Goal: Information Seeking & Learning: Learn about a topic

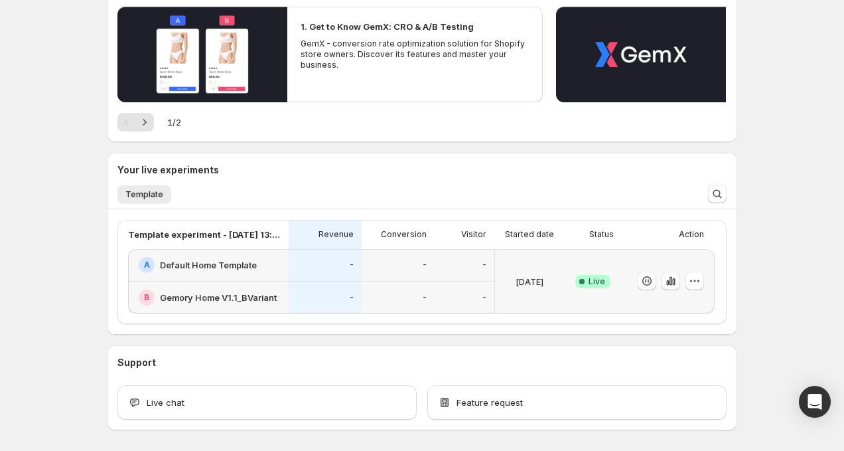
scroll to position [286, 0]
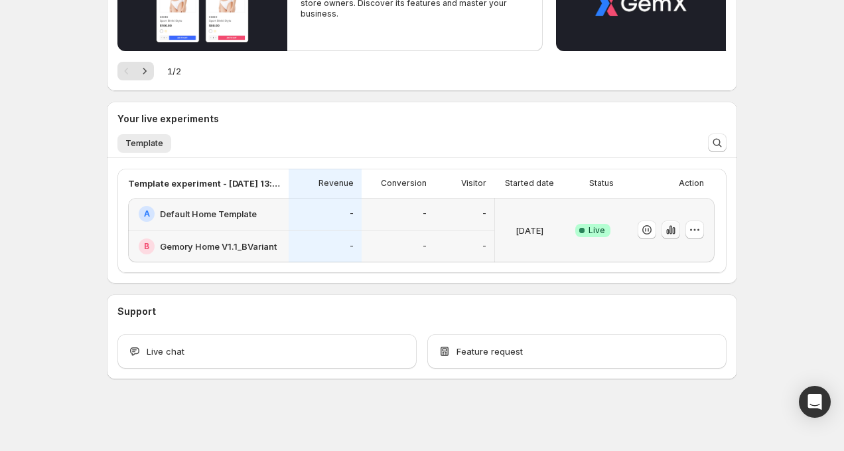
click at [668, 228] on icon "button" at bounding box center [670, 229] width 13 height 13
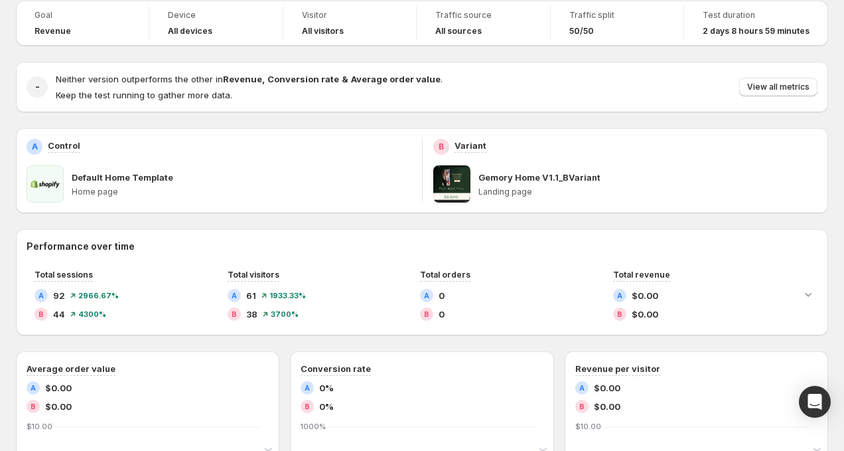
scroll to position [81, 0]
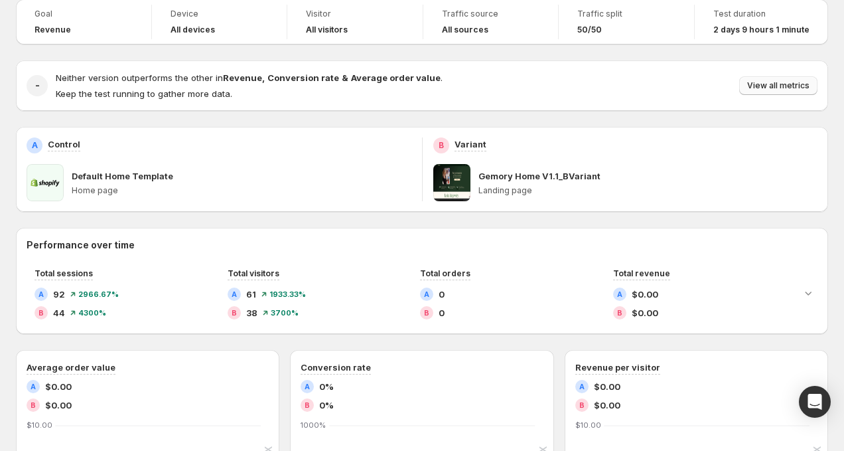
click at [756, 79] on button "View all metrics" at bounding box center [778, 85] width 78 height 19
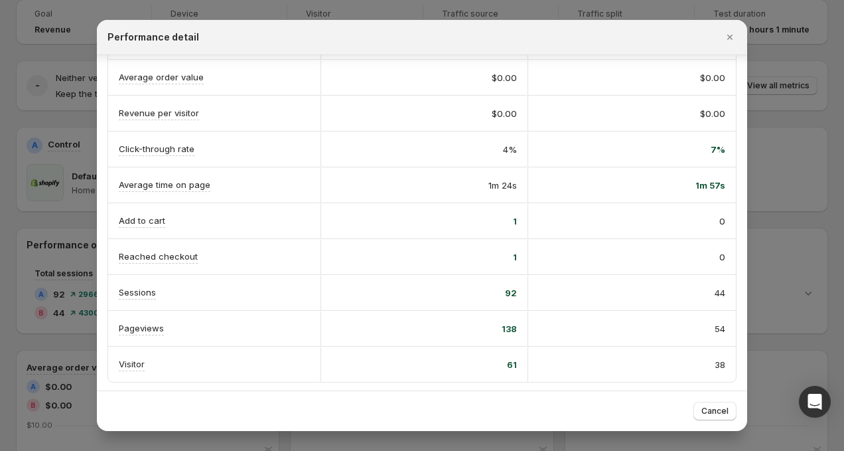
scroll to position [152, 0]
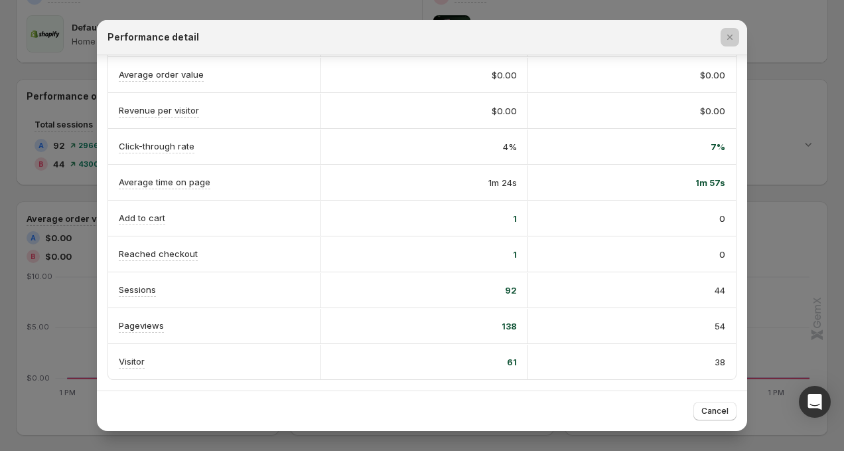
click at [792, 174] on div at bounding box center [422, 225] width 844 height 451
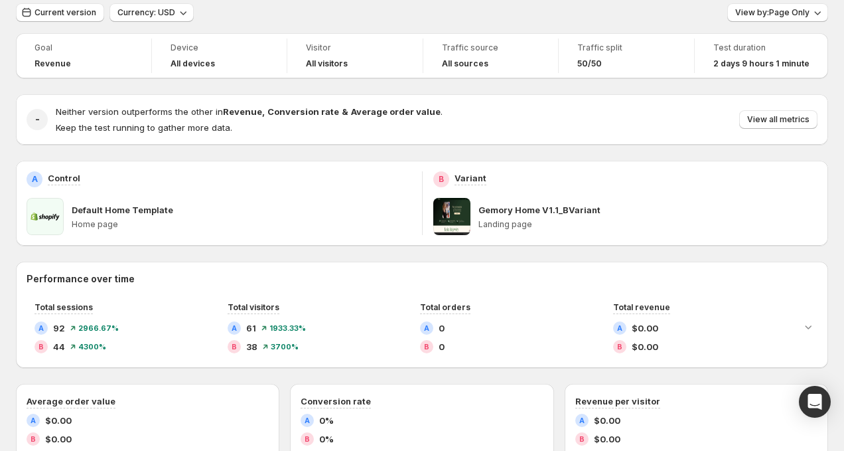
scroll to position [0, 0]
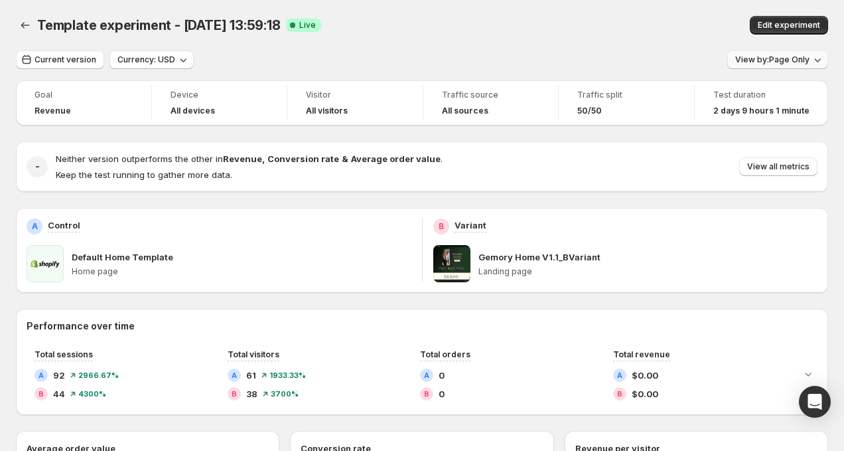
click at [777, 65] on button "View by: Page Only" at bounding box center [777, 59] width 101 height 19
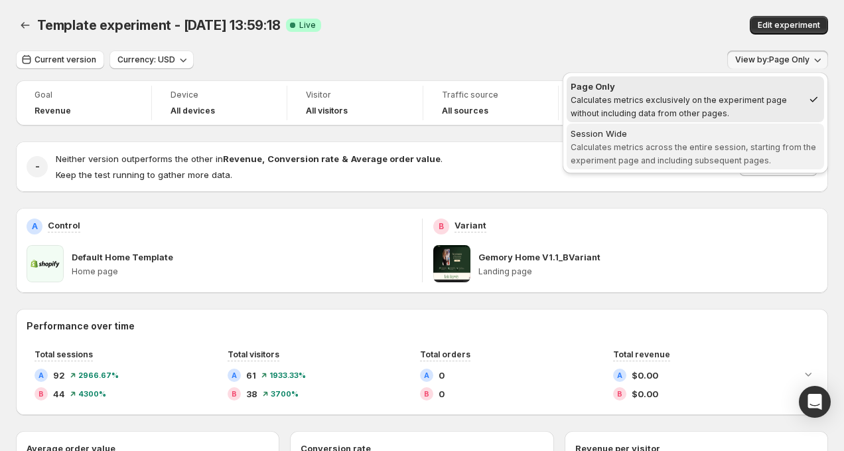
click at [751, 158] on span "Calculates metrics across the entire session, starting from the experiment page…" at bounding box center [694, 153] width 246 height 23
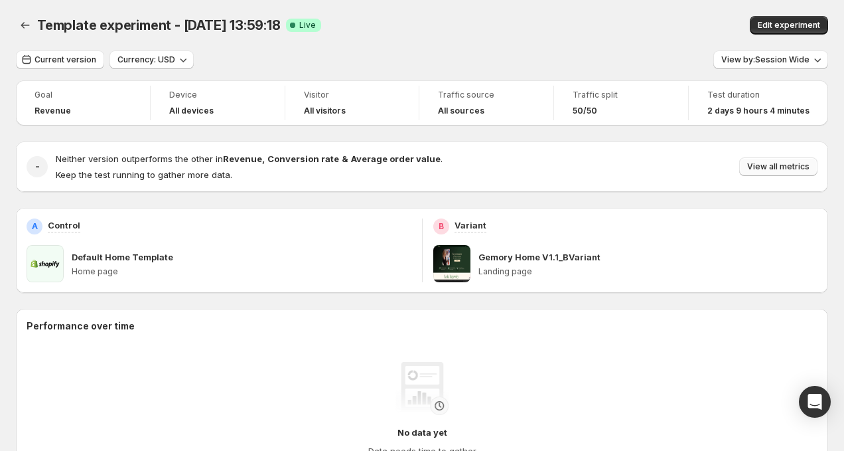
click at [780, 169] on span "View all metrics" at bounding box center [778, 166] width 62 height 11
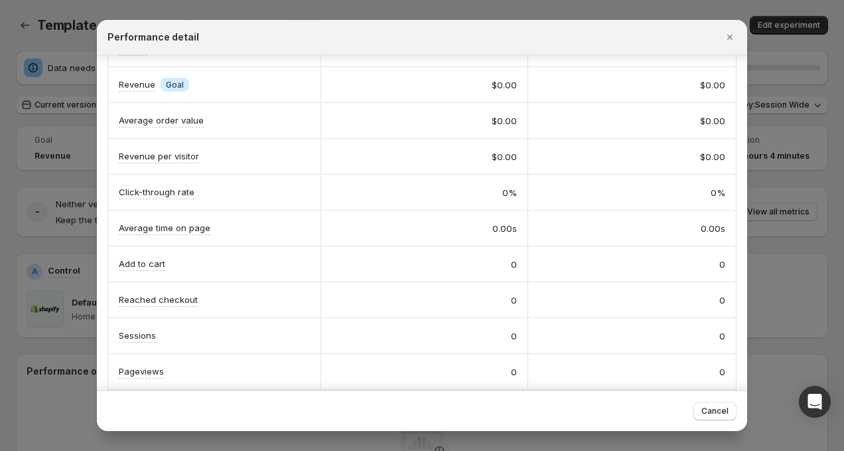
scroll to position [152, 0]
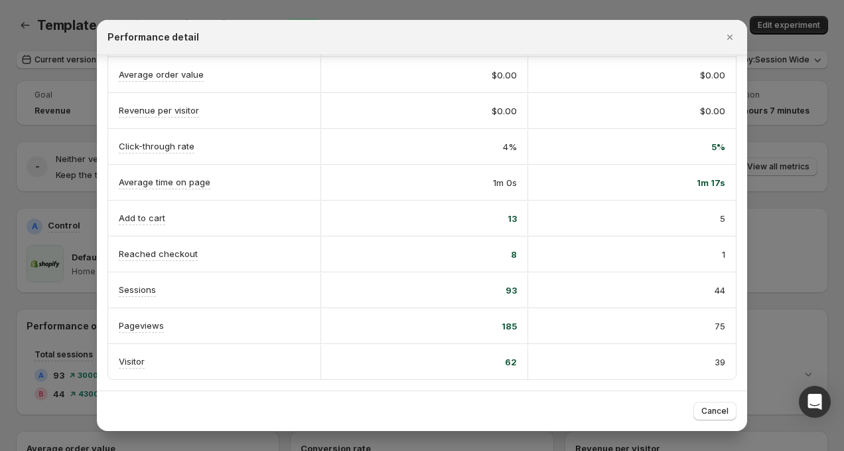
click at [742, 44] on div "Performance detail" at bounding box center [422, 37] width 650 height 35
click at [730, 39] on icon "Close" at bounding box center [729, 37] width 13 height 13
